Goal: Task Accomplishment & Management: Manage account settings

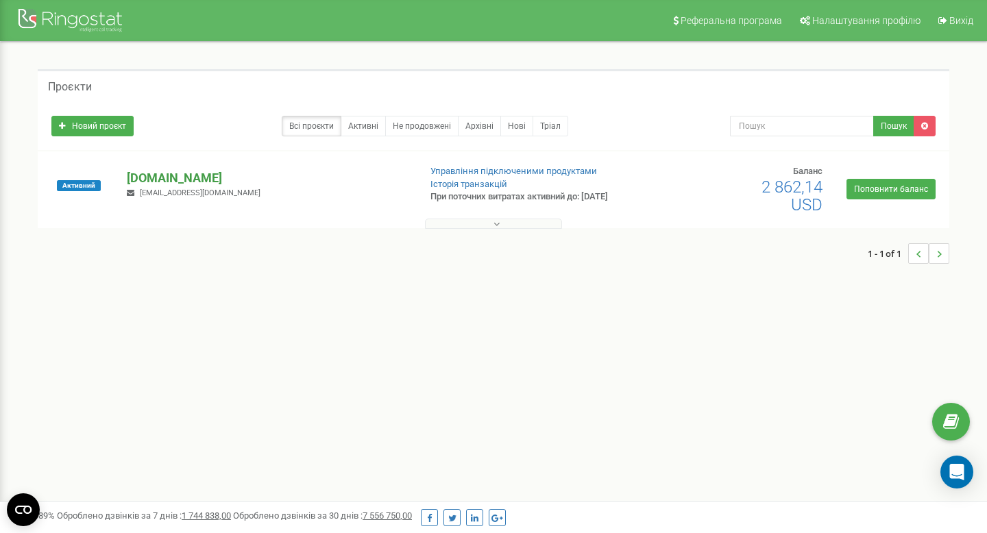
click at [191, 180] on p "[DOMAIN_NAME]" at bounding box center [267, 178] width 281 height 18
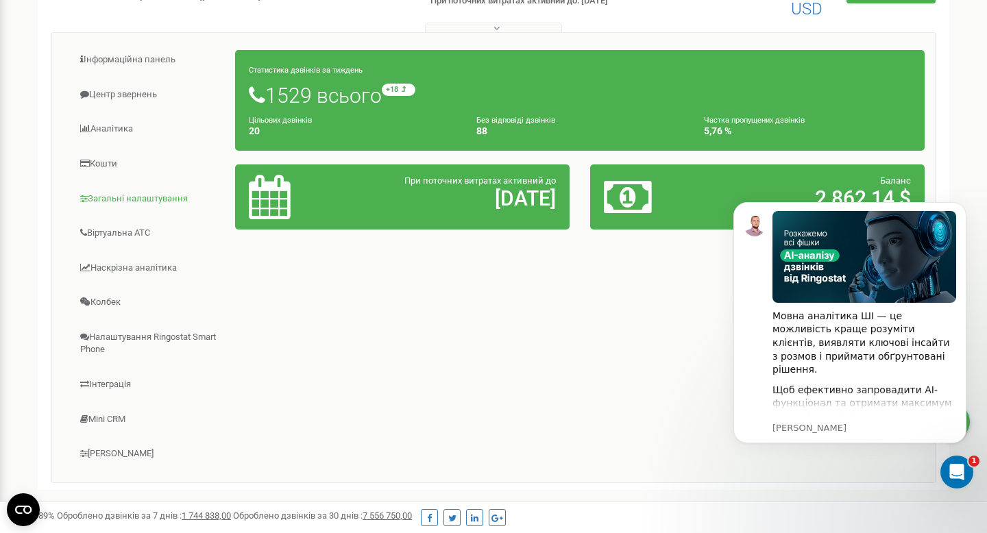
scroll to position [187, 0]
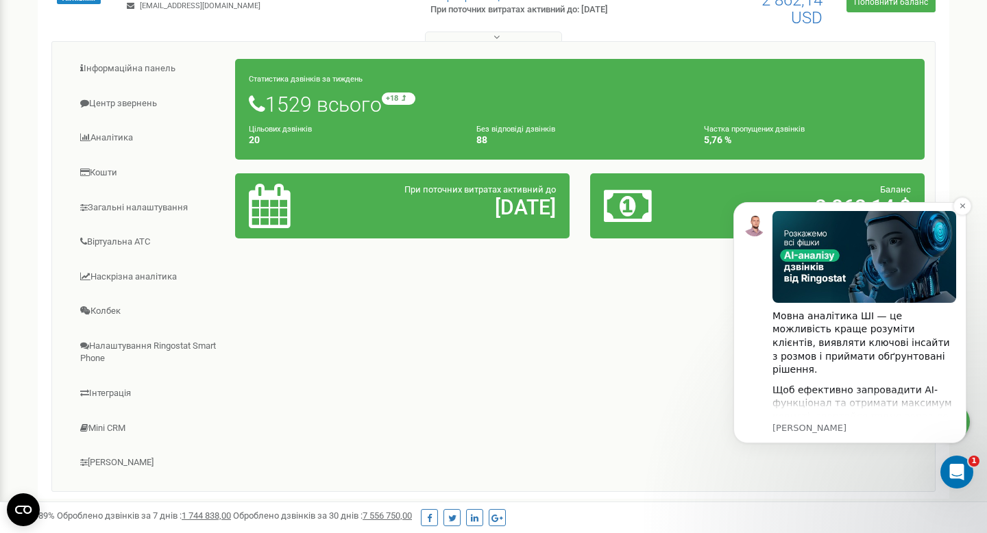
click at [817, 365] on div "Мовна аналітика ШІ — це можливість краще розуміти клієнтів, виявляти ключові ін…" at bounding box center [865, 415] width 184 height 409
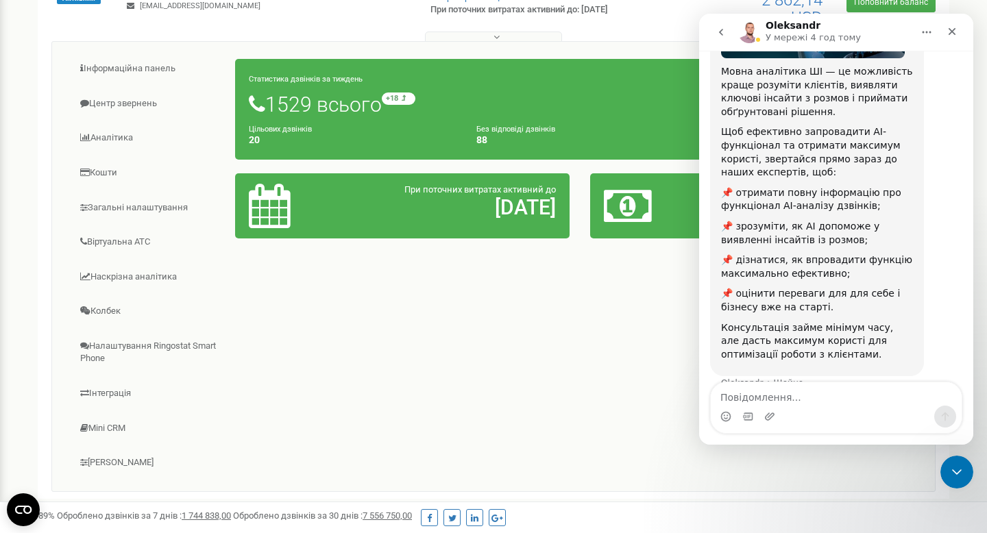
scroll to position [165, 0]
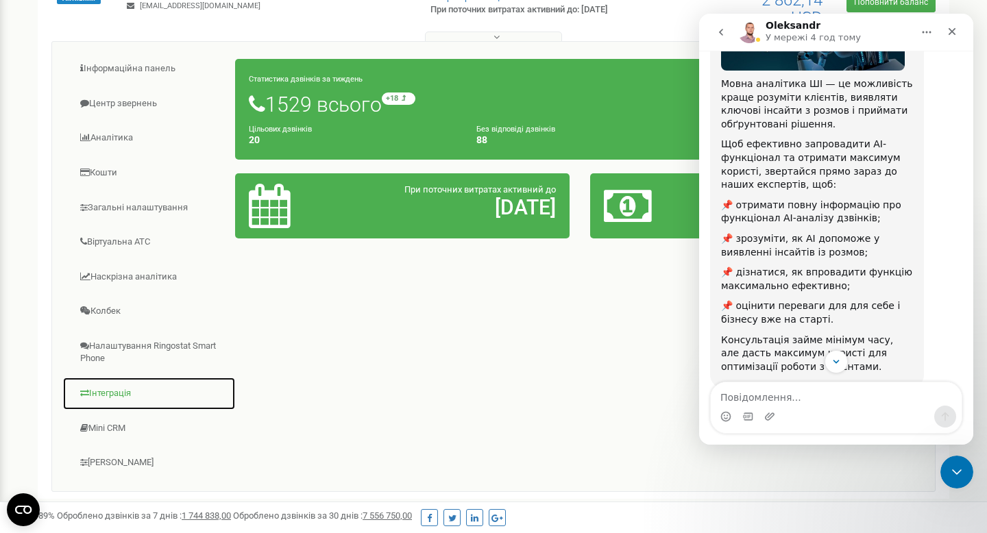
click at [118, 390] on link "Інтеграція" at bounding box center [148, 394] width 173 height 34
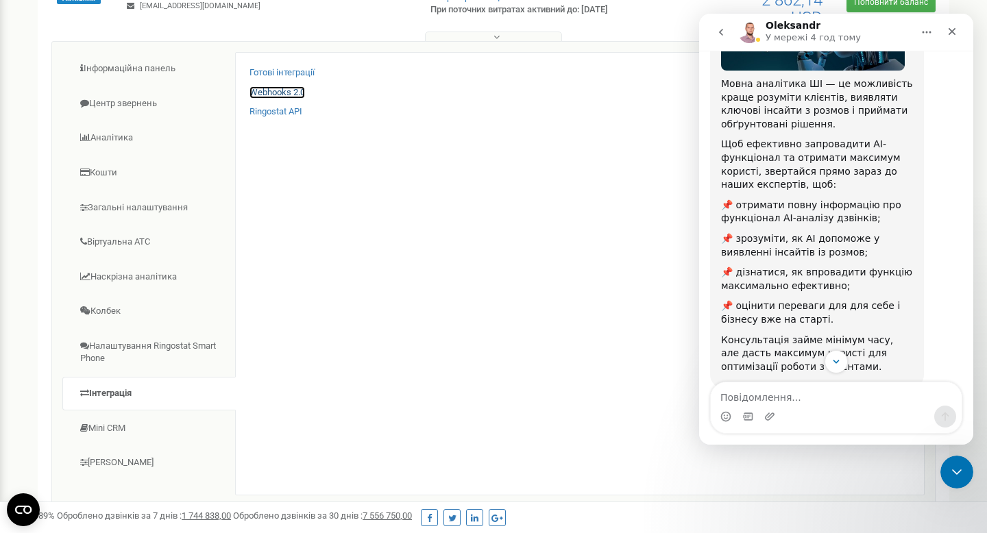
click at [291, 95] on link "Webhooks 2.0" at bounding box center [278, 92] width 56 height 13
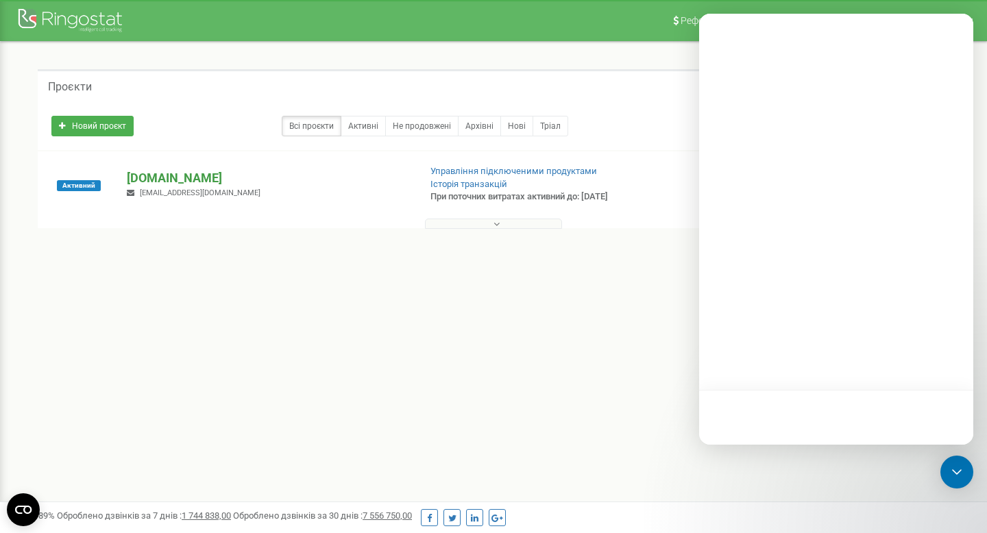
click at [184, 172] on p "[DOMAIN_NAME]" at bounding box center [267, 178] width 281 height 18
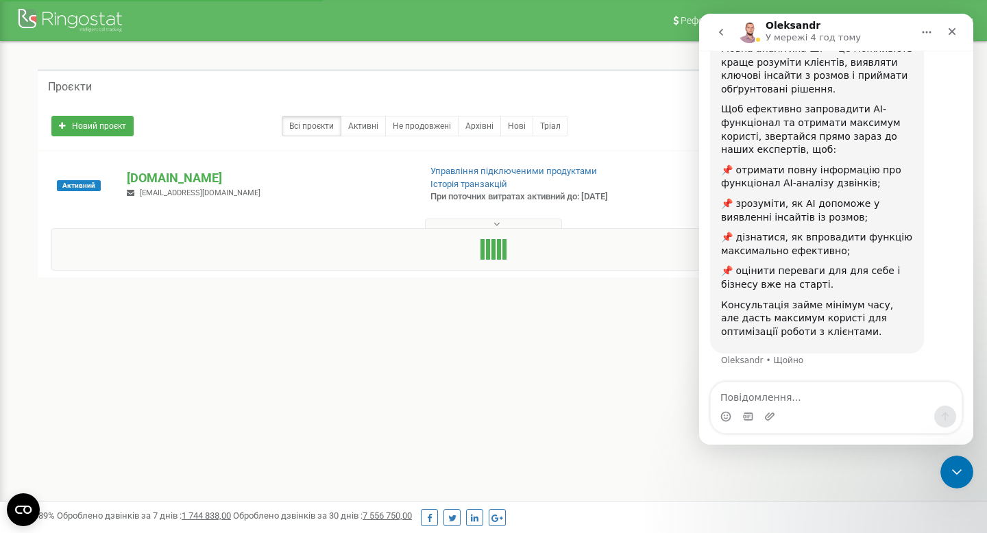
scroll to position [200, 0]
click at [957, 29] on icon "Закрити" at bounding box center [952, 31] width 11 height 11
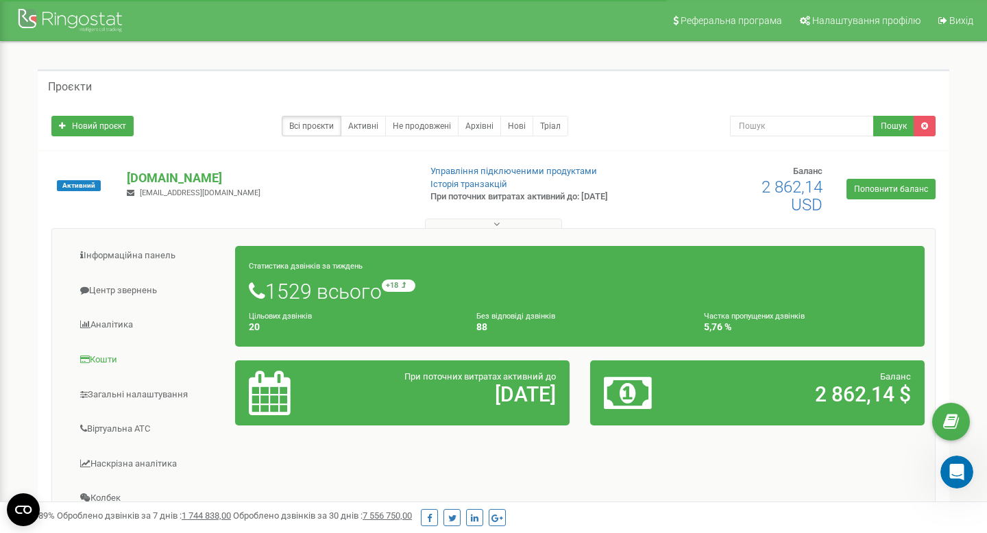
scroll to position [289, 0]
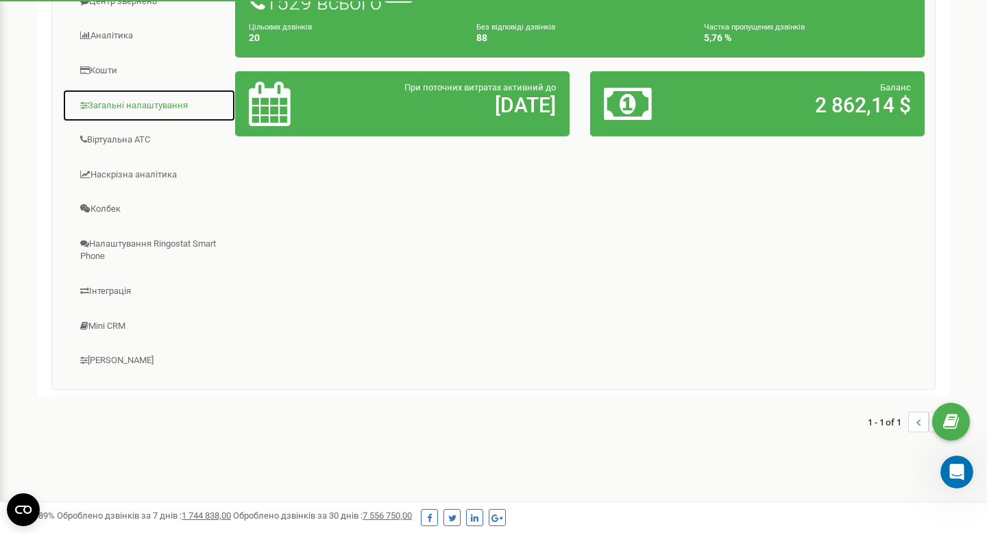
click at [152, 107] on link "Загальні налаштування" at bounding box center [148, 106] width 173 height 34
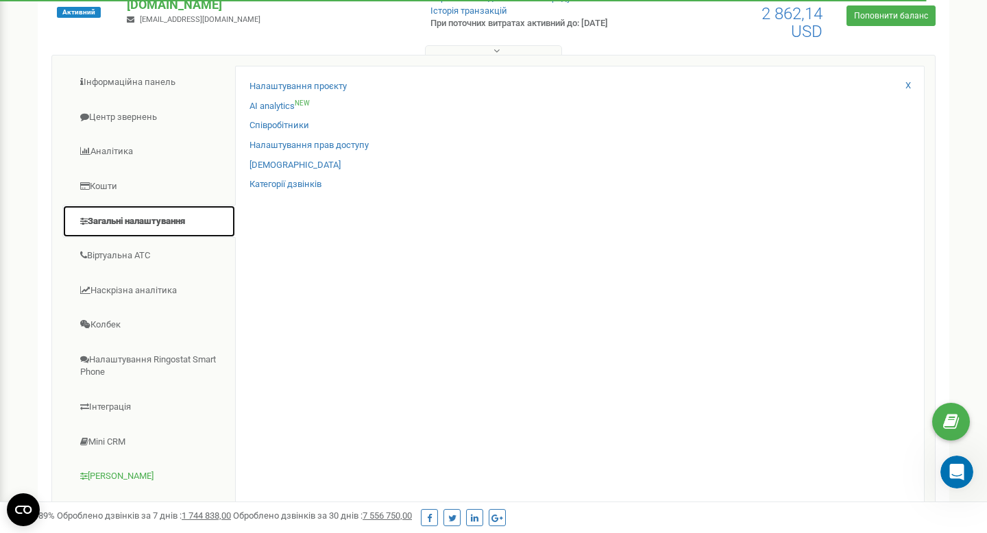
scroll to position [235, 0]
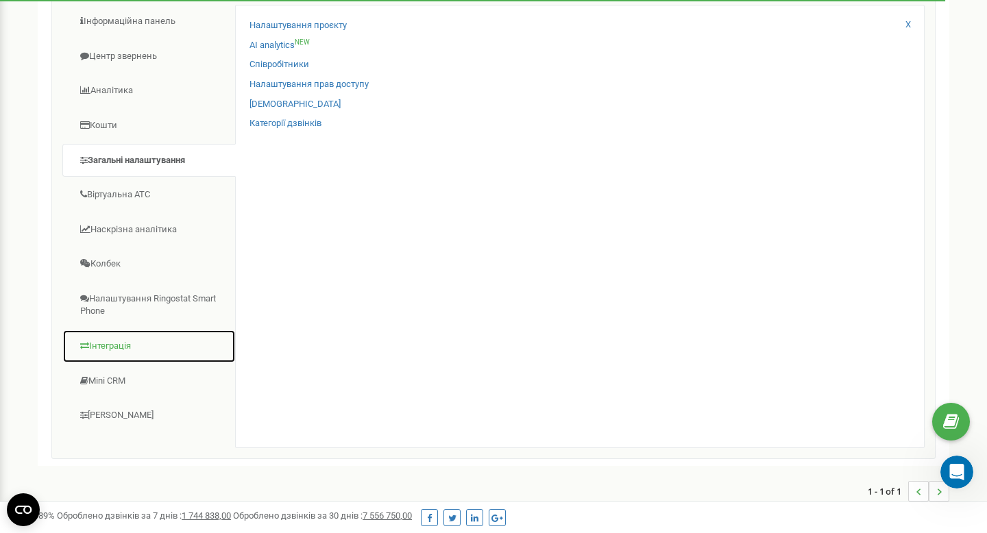
click at [123, 342] on link "Інтеграція" at bounding box center [148, 347] width 173 height 34
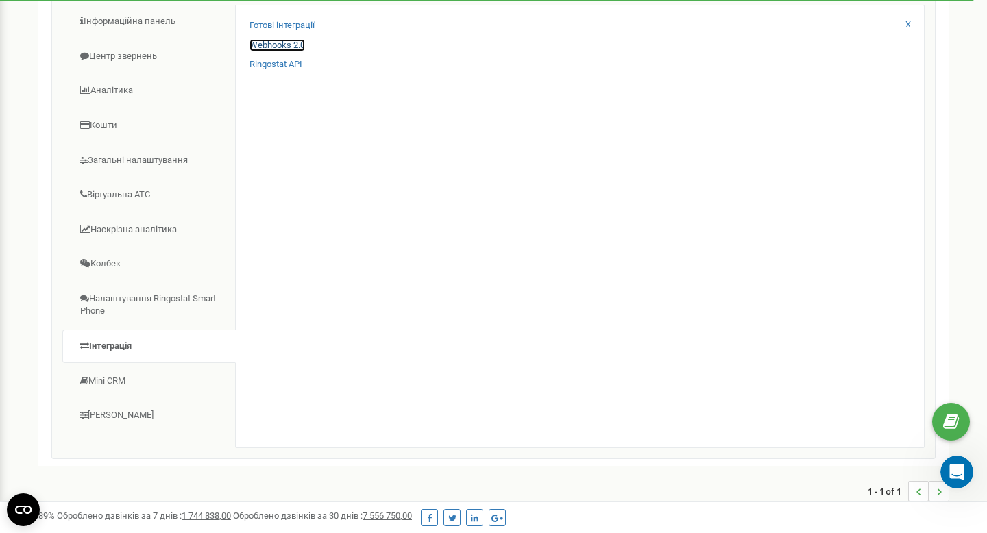
click at [295, 45] on link "Webhooks 2.0" at bounding box center [278, 45] width 56 height 13
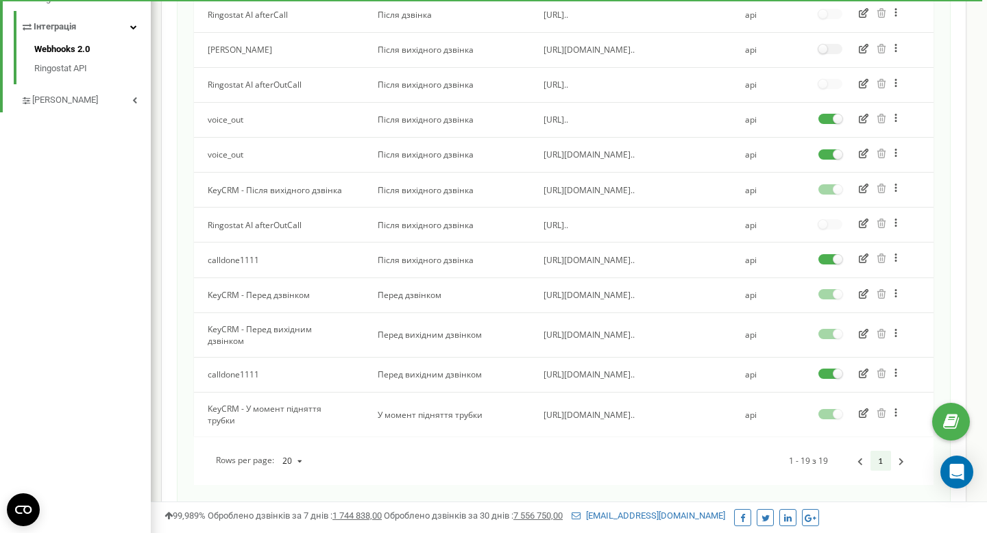
scroll to position [500, 0]
